Goal: Task Accomplishment & Management: Use online tool/utility

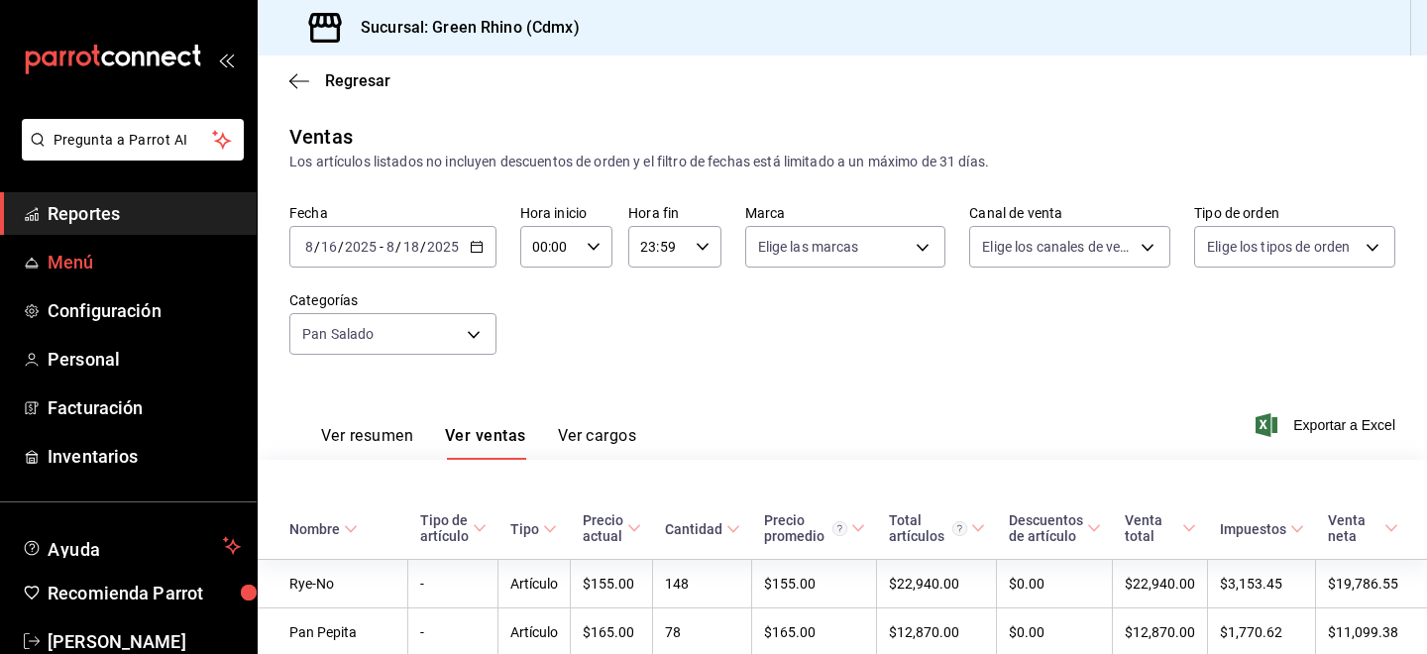
scroll to position [534, 0]
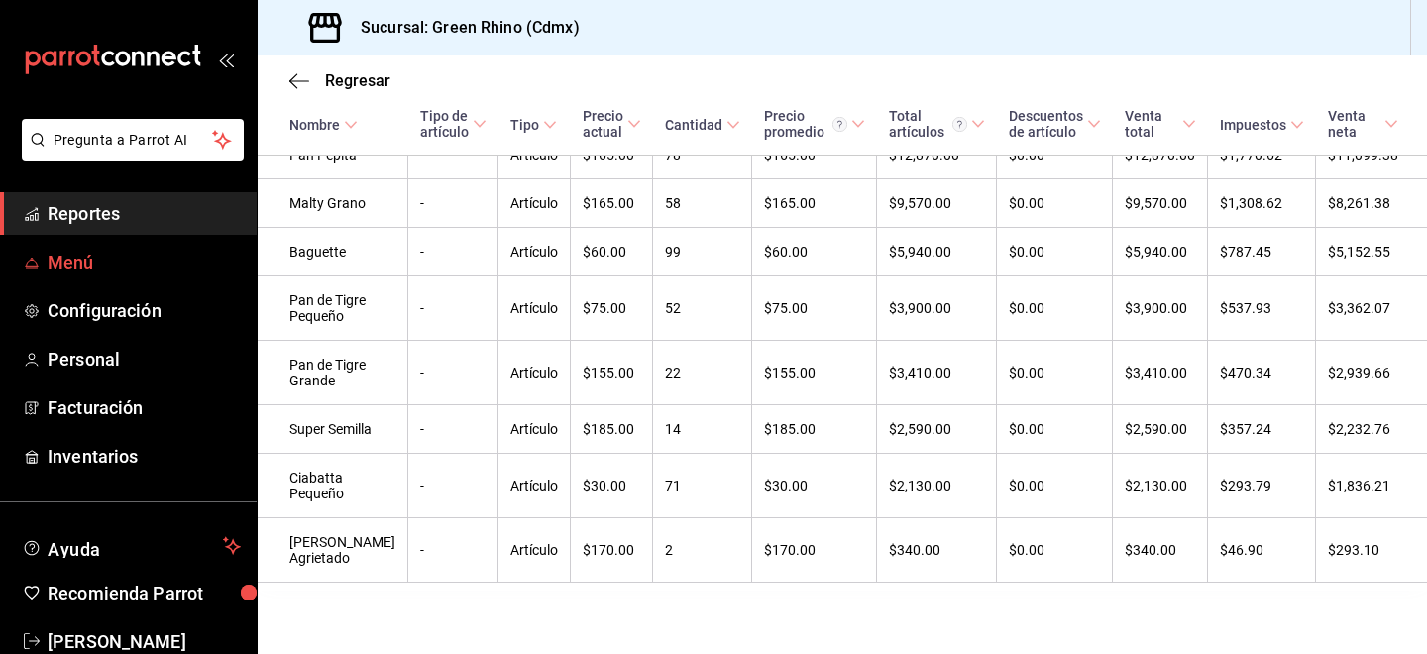
click at [116, 245] on link "Menú" at bounding box center [128, 262] width 257 height 43
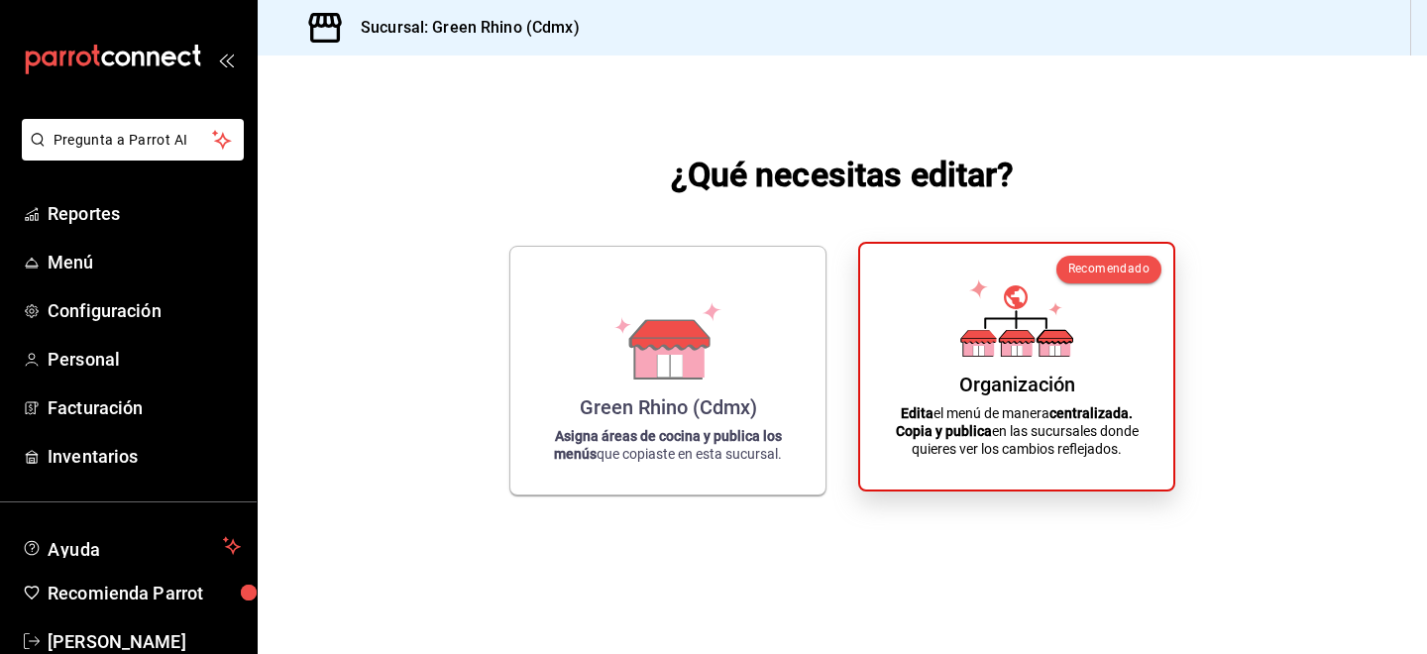
click at [929, 405] on strong "Edita" at bounding box center [917, 413] width 33 height 16
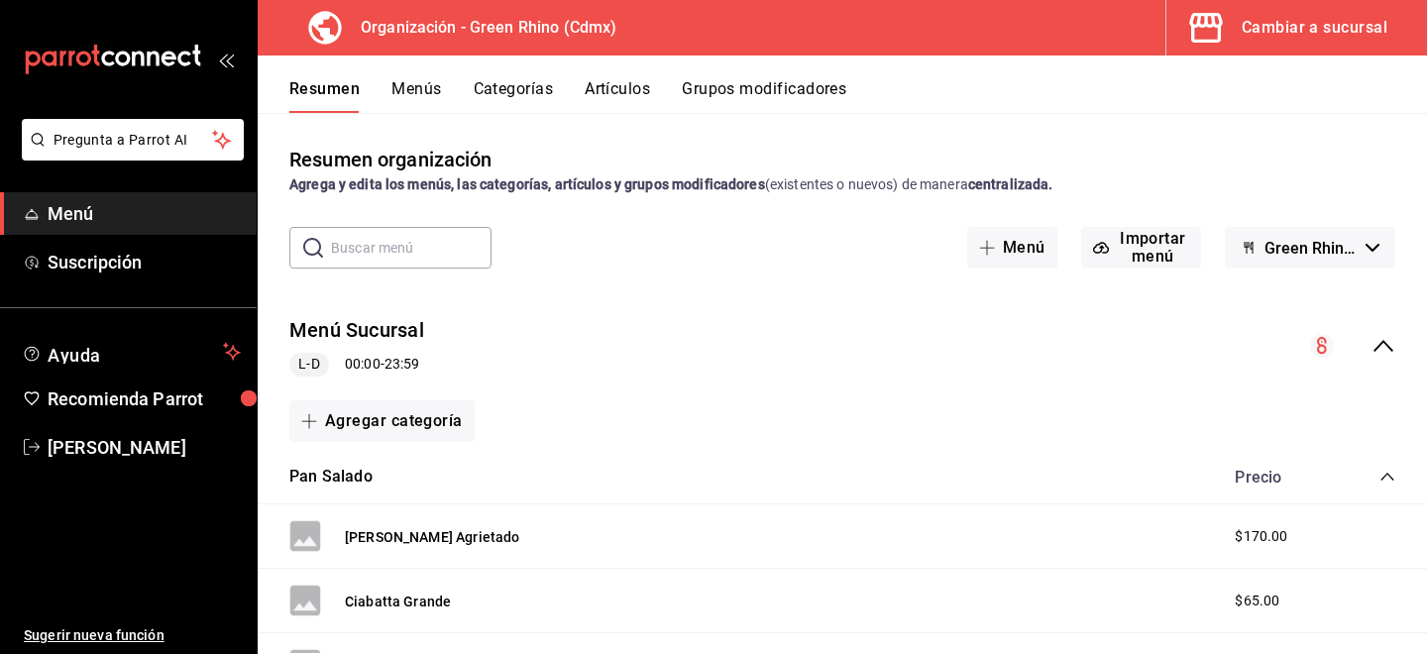
click at [662, 89] on div "Resumen Menús Categorías Artículos Grupos modificadores" at bounding box center [858, 96] width 1138 height 34
click at [625, 91] on button "Artículos" at bounding box center [617, 96] width 65 height 34
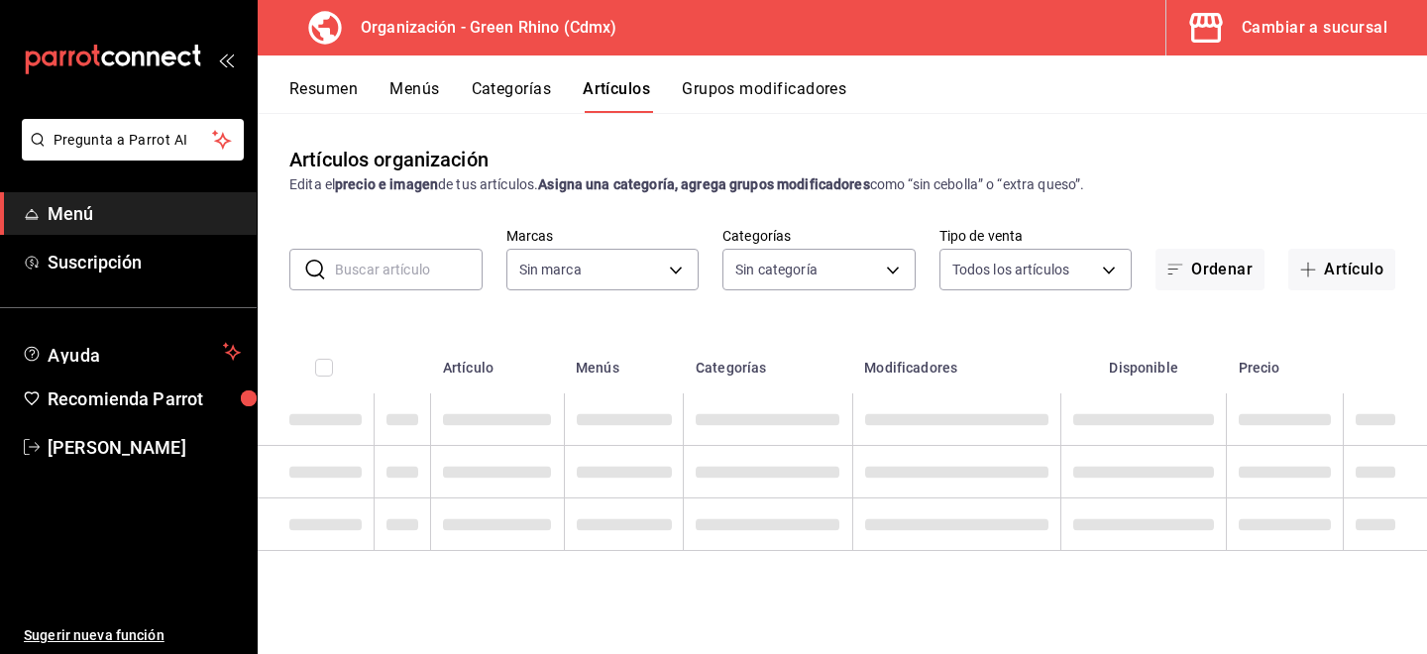
type input "718e4269-ab1b-41b6-b1a3-b54ad853307e"
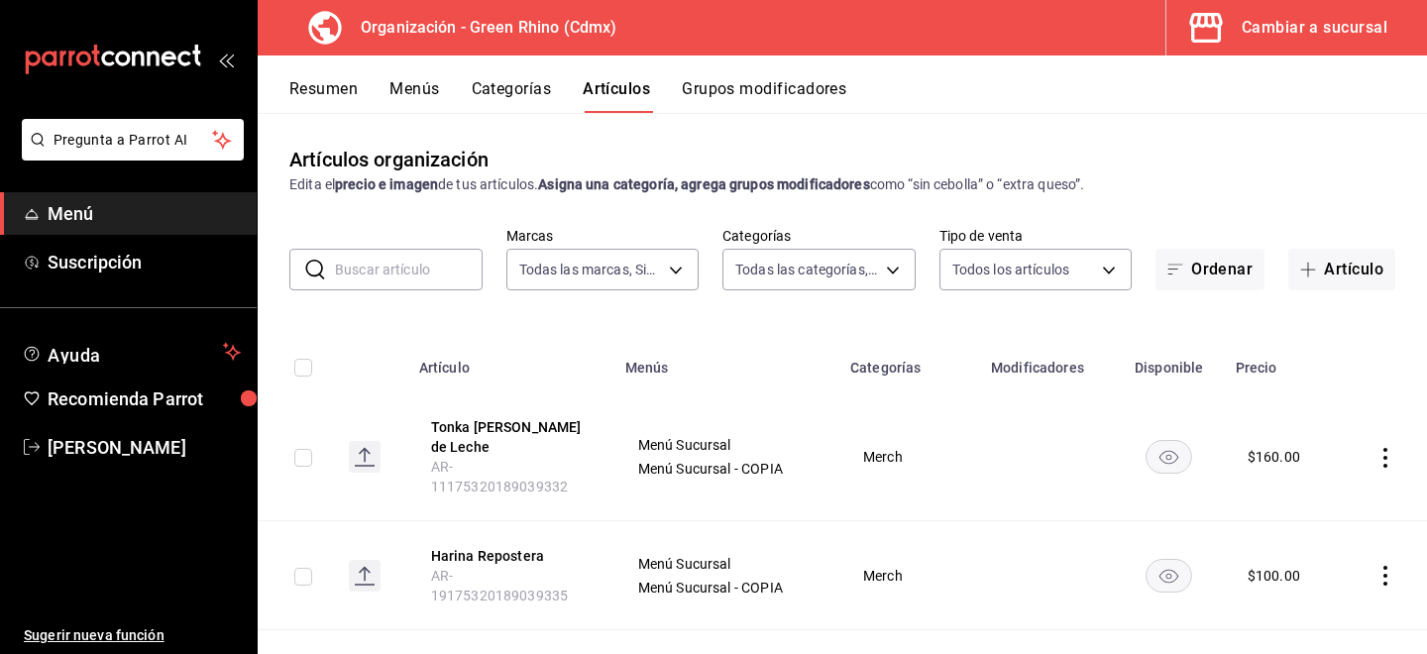
type input "a63415d0-f08f-4da5-93bf-970c3b860b08,be571465-ace9-4e63-97a2-0382f1ecc6c2,096c3…"
click at [394, 266] on input "text" at bounding box center [409, 270] width 148 height 40
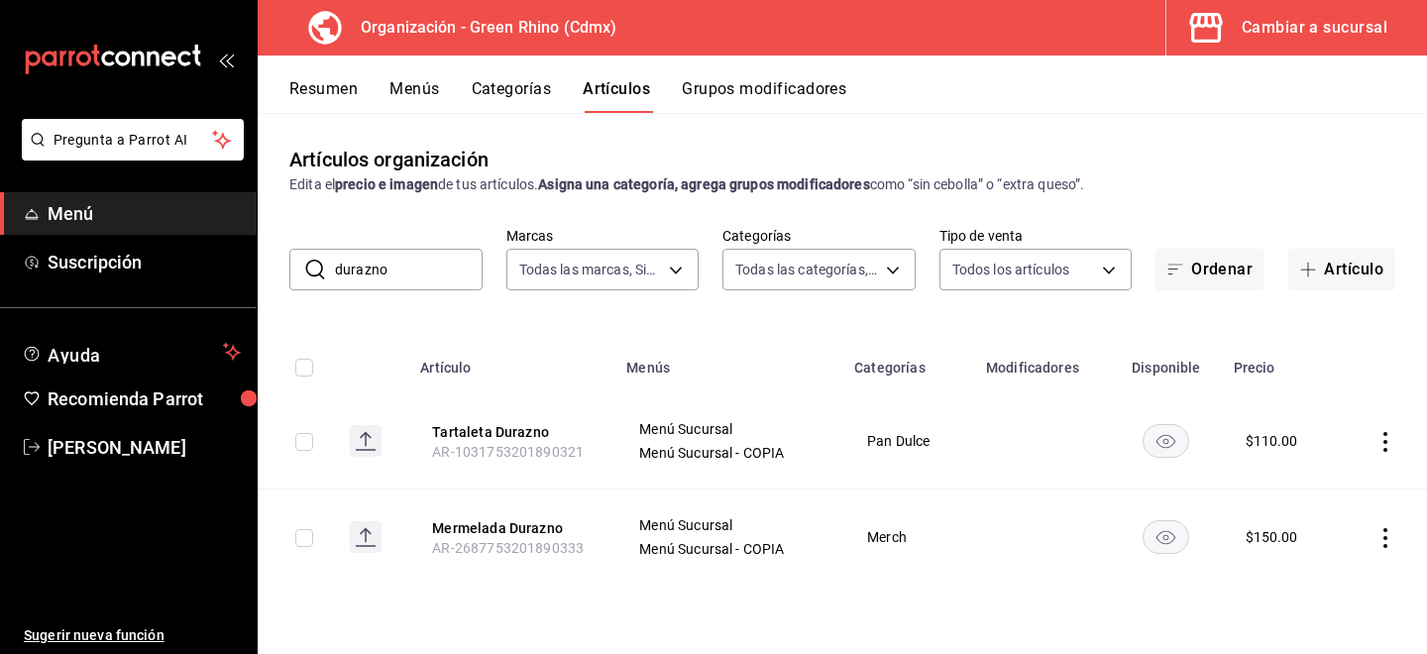
click at [388, 272] on input "durazno" at bounding box center [409, 270] width 148 height 40
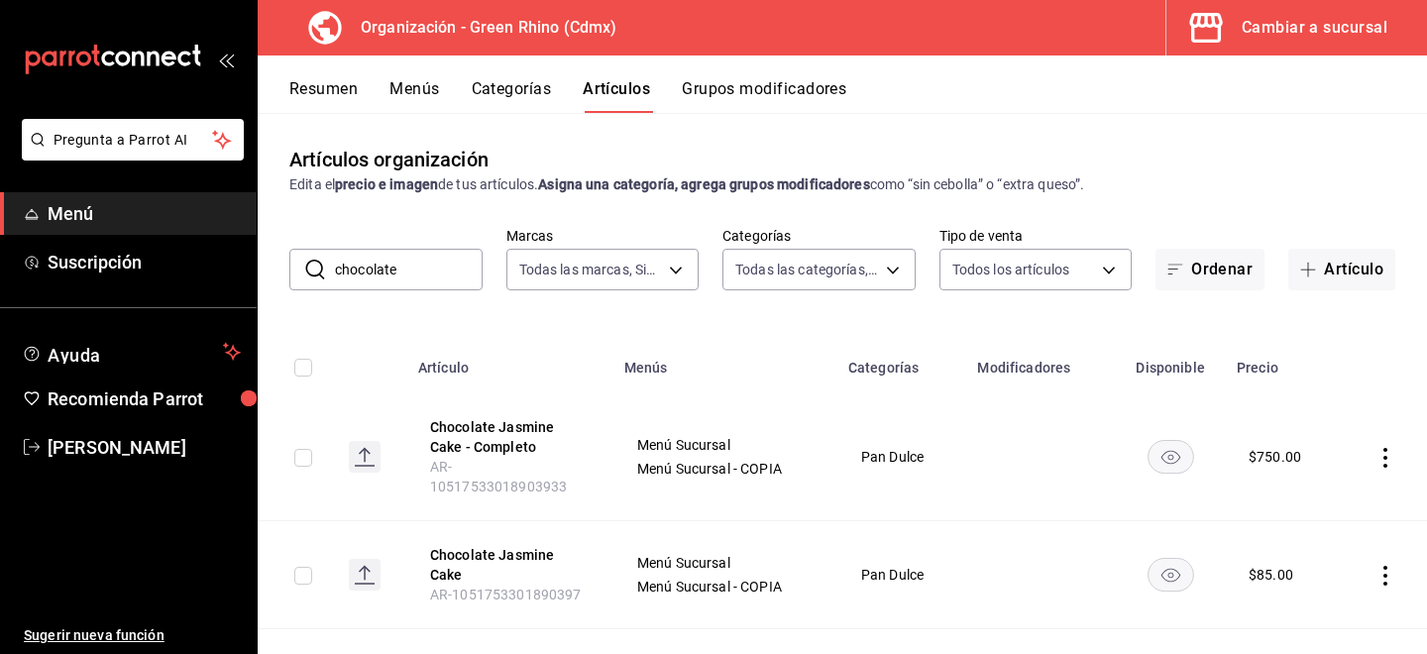
click at [390, 271] on input "chocolate" at bounding box center [409, 270] width 148 height 40
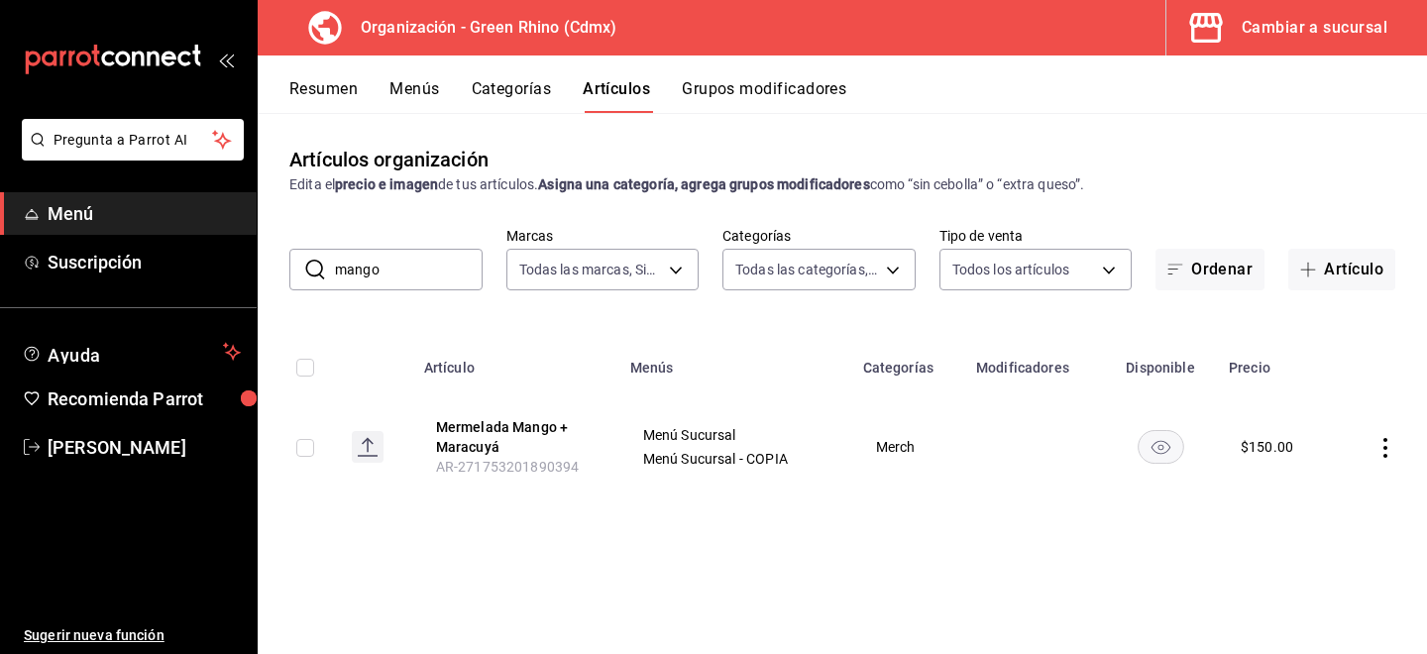
click at [375, 269] on input "mango" at bounding box center [409, 270] width 148 height 40
click at [374, 269] on input "mango" at bounding box center [409, 270] width 148 height 40
type input "maracu"
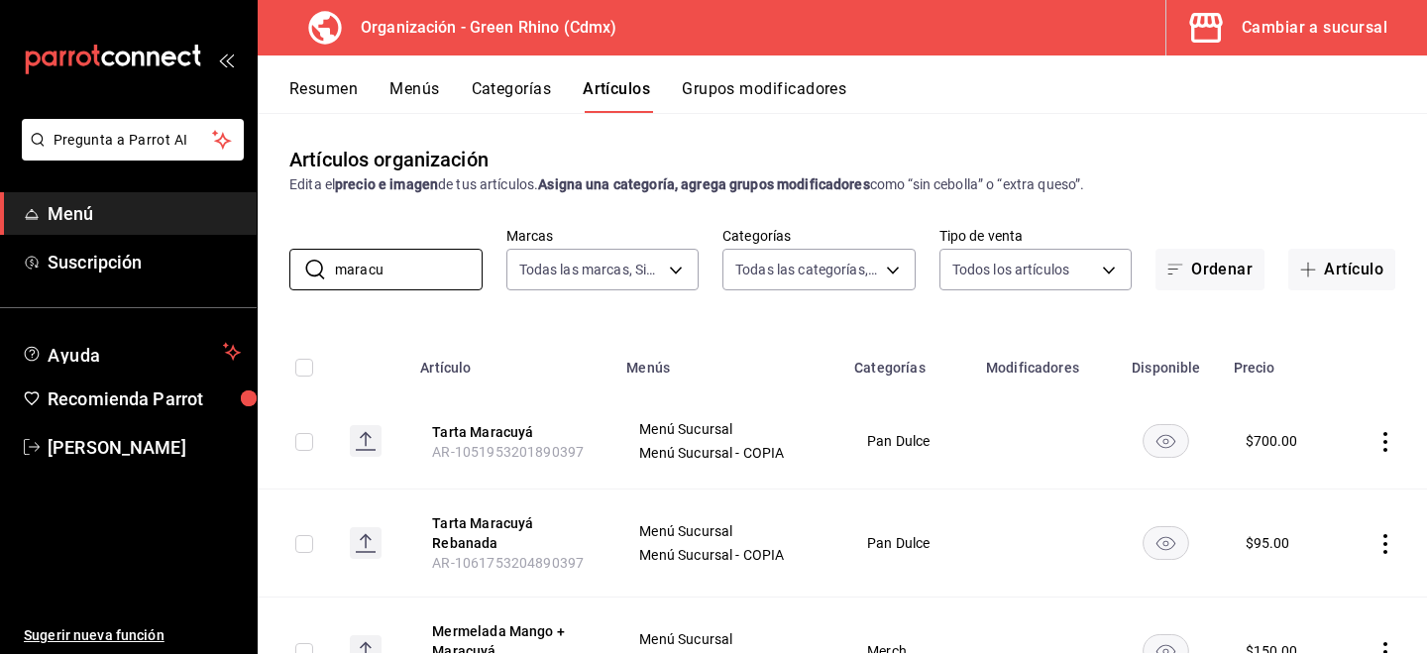
scroll to position [99, 0]
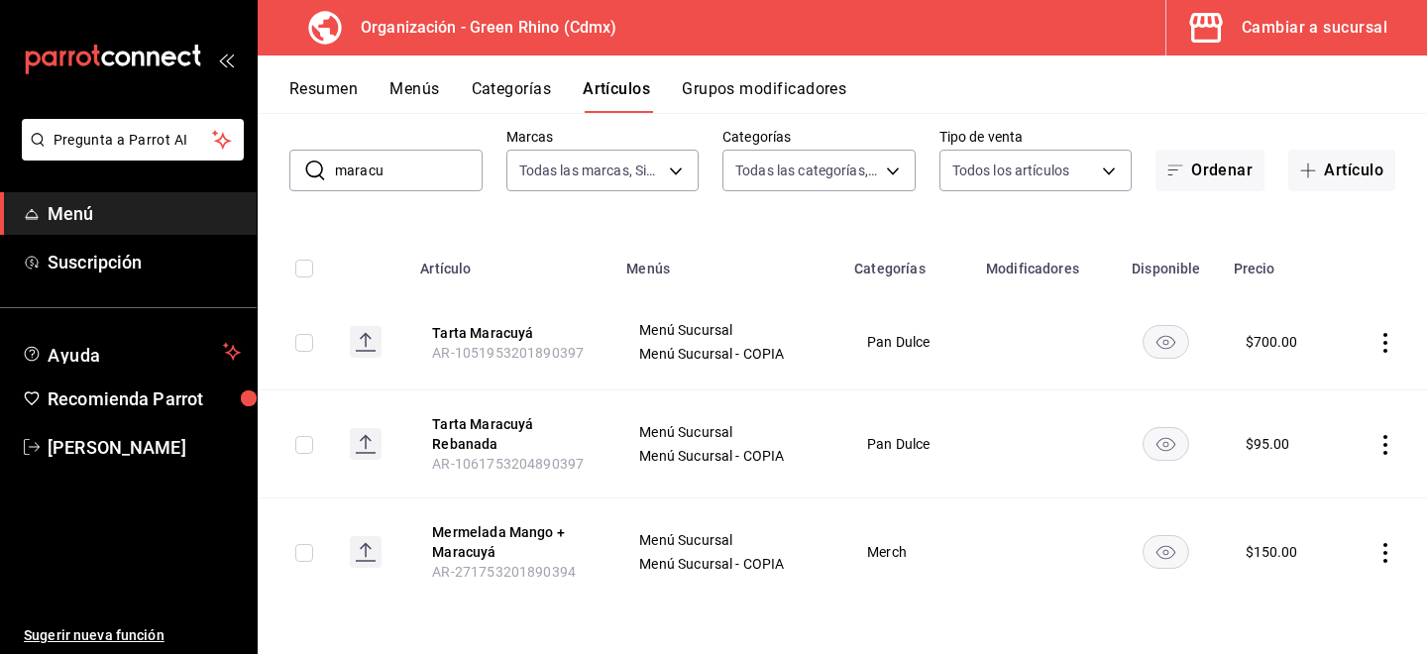
click at [387, 174] on input "maracu" at bounding box center [409, 171] width 148 height 40
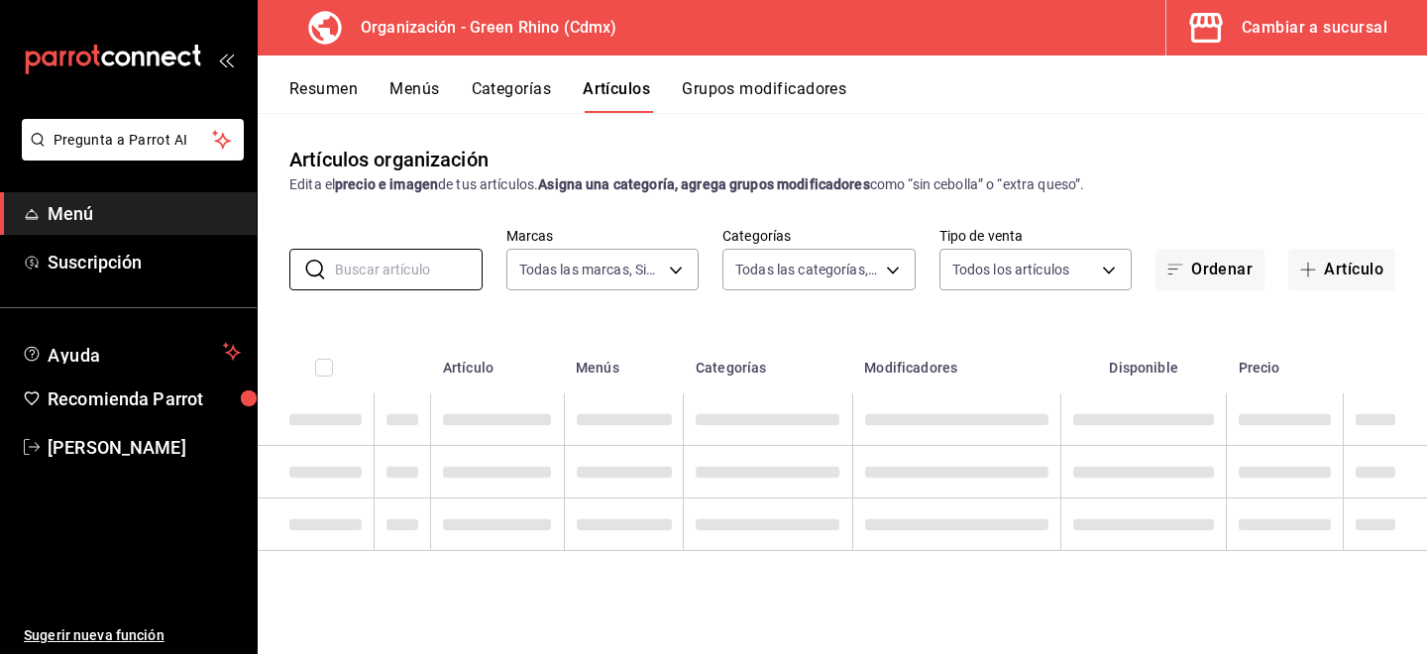
scroll to position [0, 0]
